Goal: Find specific page/section: Find specific page/section

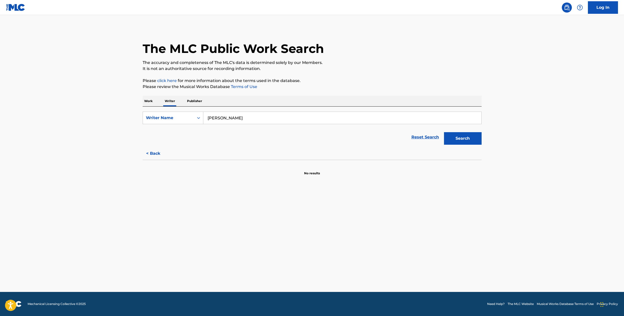
click at [454, 140] on button "Search" at bounding box center [463, 138] width 38 height 13
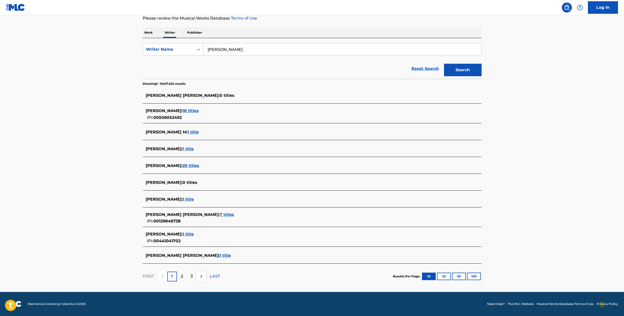
scroll to position [68, 0]
click at [193, 235] on span "1 title" at bounding box center [187, 234] width 11 height 5
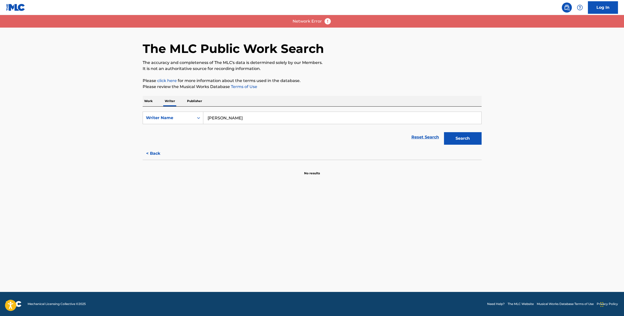
scroll to position [0, 0]
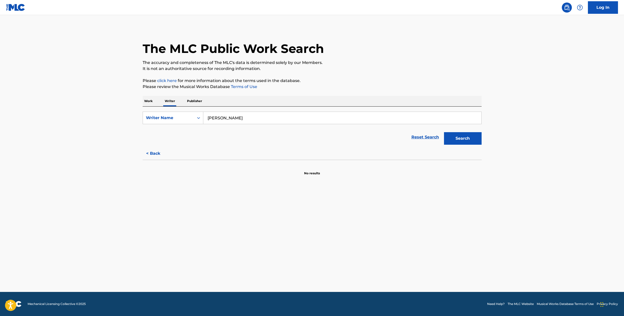
click at [197, 102] on p "Publisher" at bounding box center [194, 101] width 18 height 11
click at [225, 117] on input "Search Form" at bounding box center [342, 118] width 278 height 12
click at [198, 118] on icon "Search Form" at bounding box center [198, 118] width 3 height 2
click at [171, 101] on p "Writer" at bounding box center [169, 101] width 13 height 11
click at [194, 116] on div "Search Form" at bounding box center [198, 118] width 9 height 12
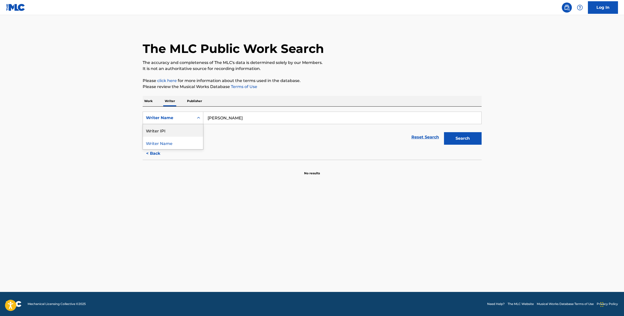
click at [182, 134] on div "Writer IPI" at bounding box center [173, 130] width 60 height 13
click at [238, 114] on input "Search Form" at bounding box center [342, 118] width 278 height 12
paste input "00441041702"
type input "00441041702"
click at [455, 139] on button "Search" at bounding box center [463, 138] width 38 height 13
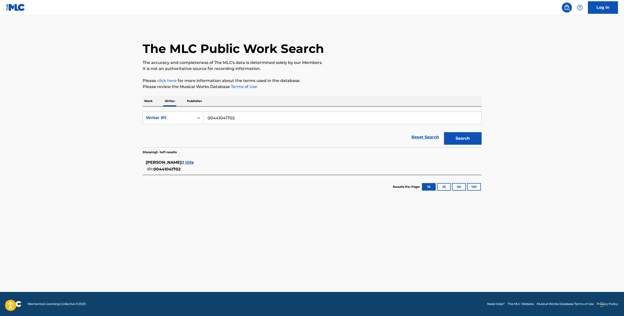
click at [192, 162] on span "1 title" at bounding box center [187, 162] width 11 height 5
click at [149, 102] on p "Work" at bounding box center [149, 101] width 12 height 11
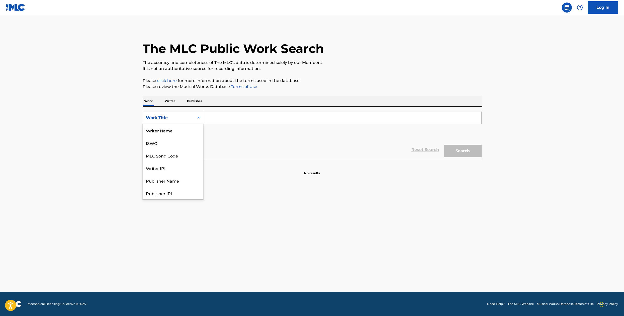
click at [199, 118] on icon "Search Form" at bounding box center [198, 118] width 3 height 2
click at [246, 119] on input "Search Form" at bounding box center [342, 118] width 278 height 12
paste input "4 MY PEOPLE"
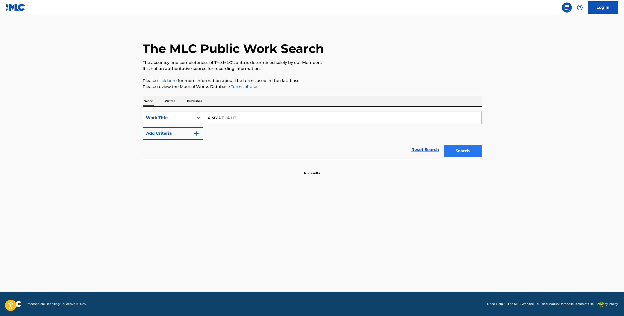
type input "4 MY PEOPLE"
click at [457, 149] on button "Search" at bounding box center [463, 151] width 38 height 13
